Goal: Task Accomplishment & Management: Use online tool/utility

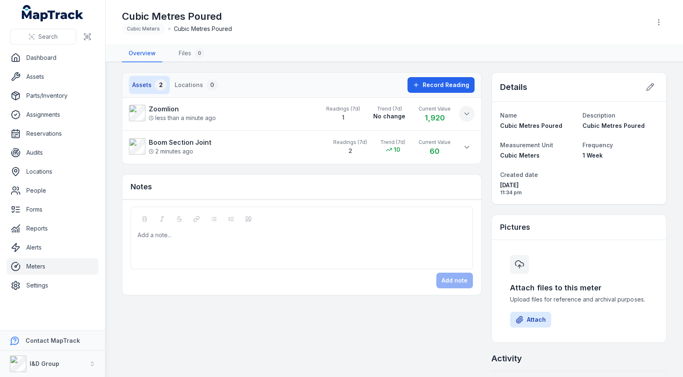
click at [462, 108] on button at bounding box center [467, 114] width 16 height 16
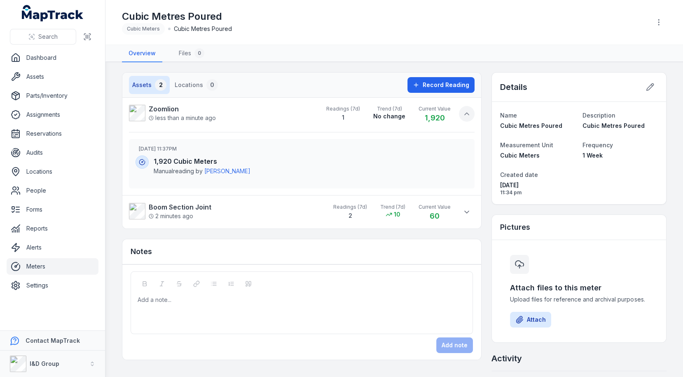
click at [462, 110] on button at bounding box center [467, 114] width 16 height 16
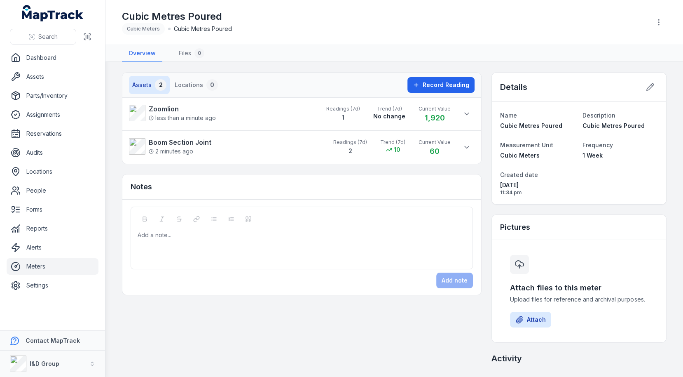
click at [312, 77] on nav "Assets 2 Locations 0" at bounding box center [266, 85] width 275 height 18
click at [417, 82] on icon at bounding box center [416, 85] width 7 height 7
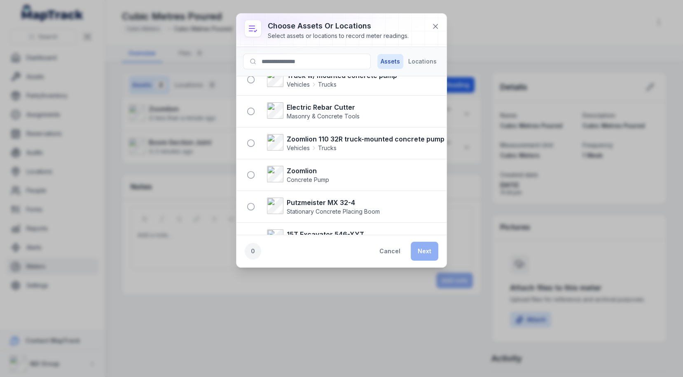
scroll to position [89, 0]
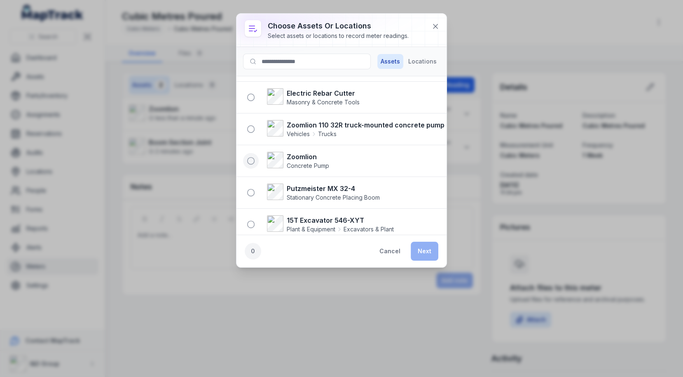
click at [253, 157] on icon "button" at bounding box center [251, 161] width 8 height 8
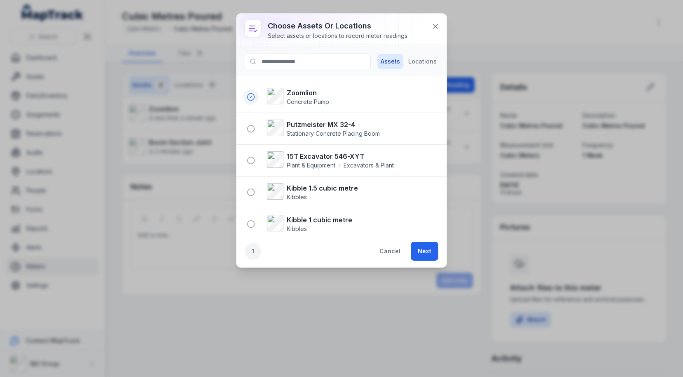
scroll to position [186, 0]
click at [253, 156] on circle "button" at bounding box center [251, 159] width 7 height 7
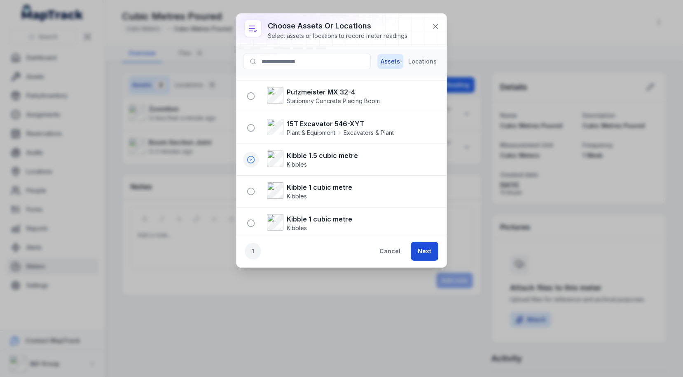
click at [422, 244] on button "Next" at bounding box center [425, 250] width 28 height 19
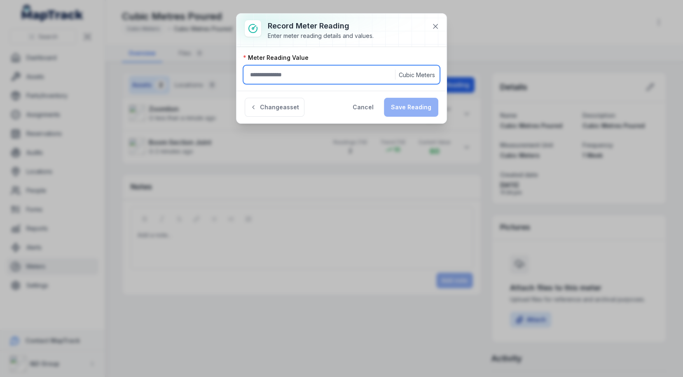
click at [314, 72] on input ":r18p:-form-item-label" at bounding box center [341, 74] width 197 height 19
type input "**"
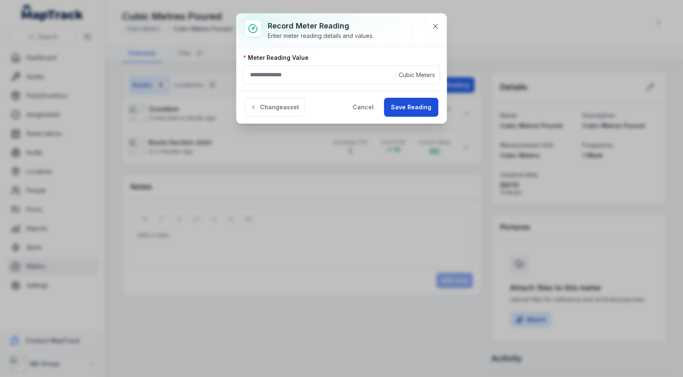
click at [412, 101] on button "Save Reading" at bounding box center [411, 107] width 54 height 19
